Goal: Find specific page/section: Find specific page/section

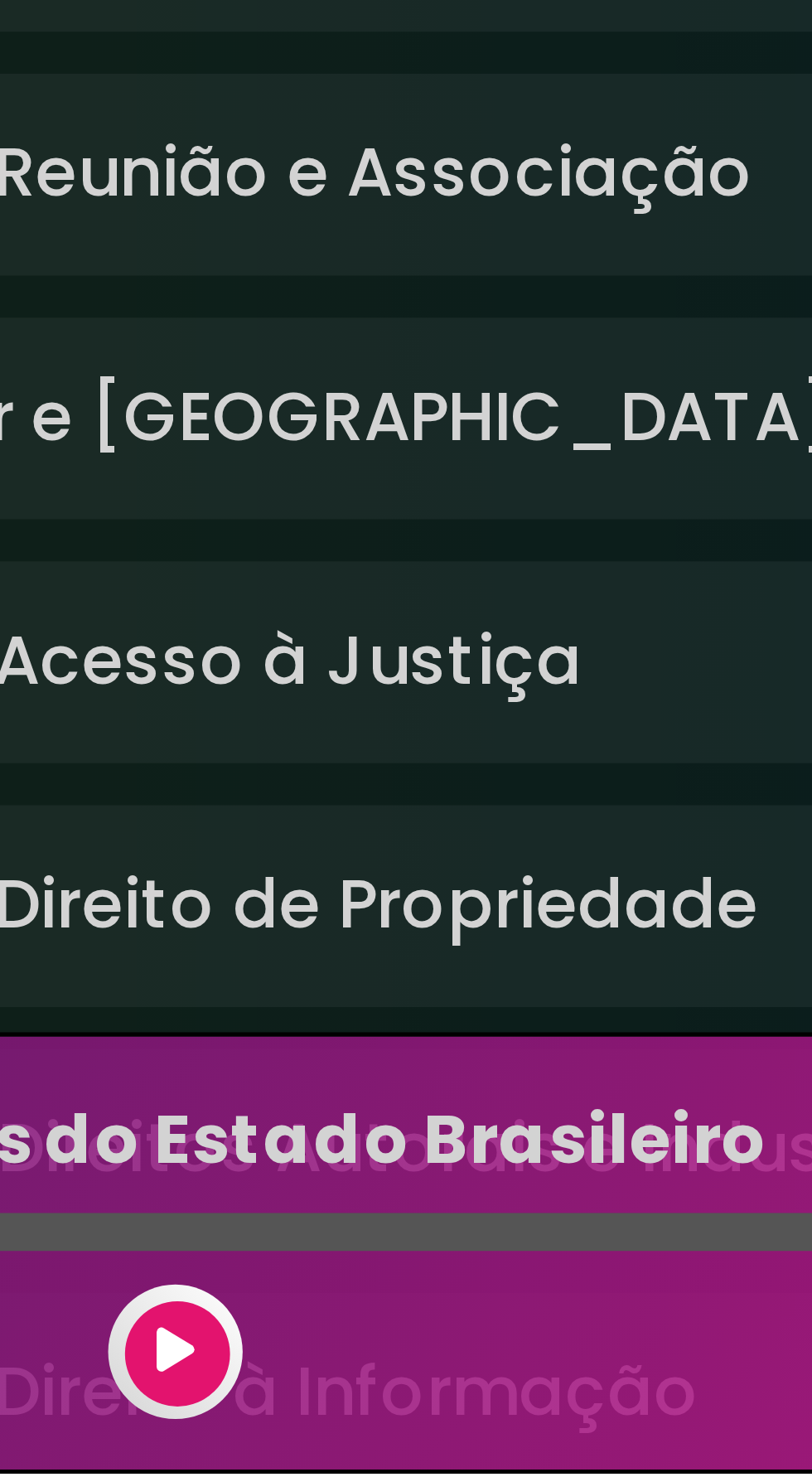
scroll to position [5, 0]
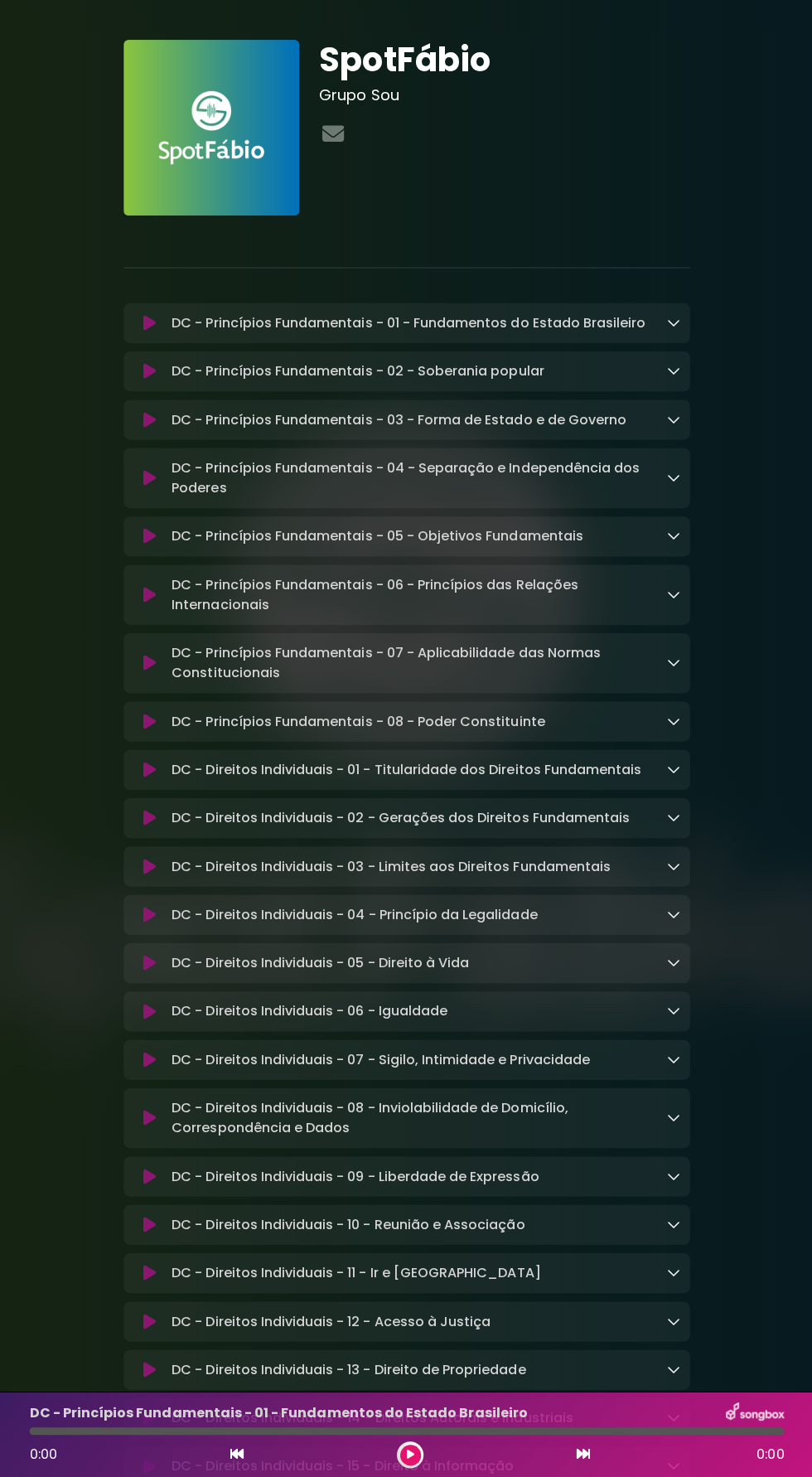
scroll to position [118, 0]
